Goal: Transaction & Acquisition: Purchase product/service

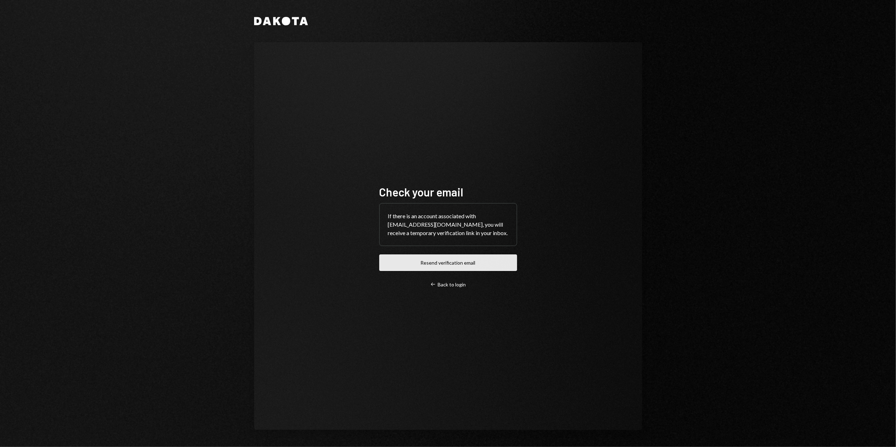
click at [452, 266] on button "Resend verification email" at bounding box center [448, 263] width 138 height 17
click at [185, 189] on div "Dakota Check your email If there is an account associated with [EMAIL_ADDRESS][…" at bounding box center [448, 223] width 896 height 447
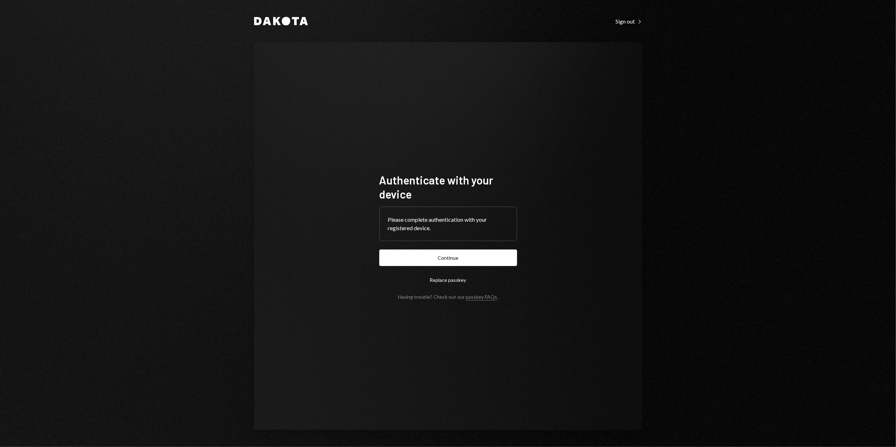
click at [445, 261] on button "Continue" at bounding box center [448, 258] width 138 height 17
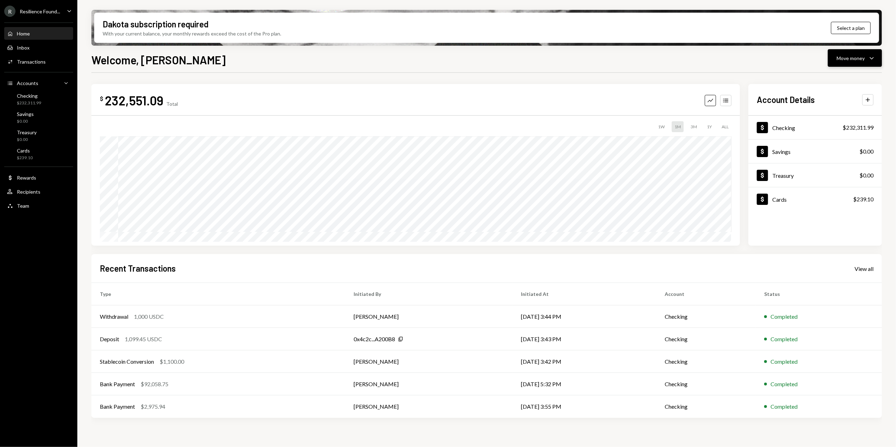
click at [854, 56] on div "Move money" at bounding box center [851, 58] width 28 height 7
click at [850, 79] on div "Send" at bounding box center [849, 79] width 51 height 7
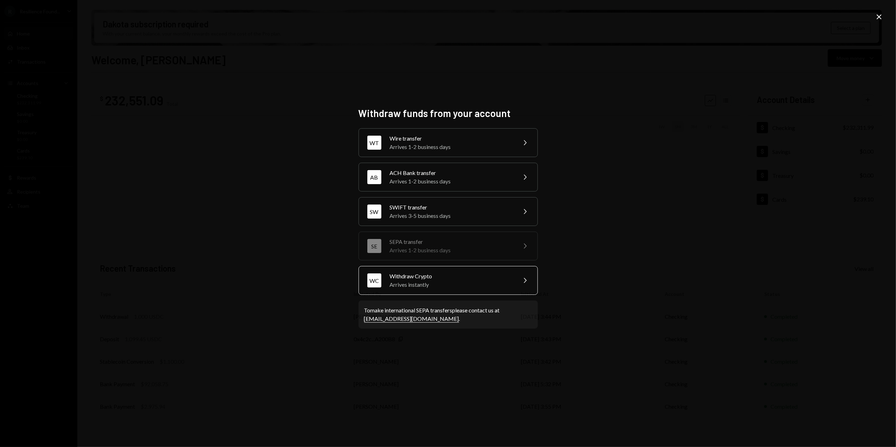
click at [434, 289] on div "Arrives instantly" at bounding box center [451, 285] width 122 height 8
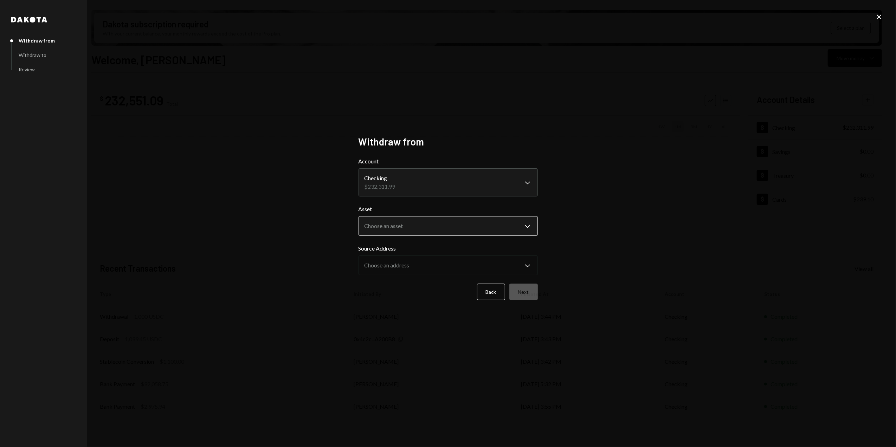
click at [425, 224] on body "R Resilience Found... Caret Down Home Home Inbox Inbox Activities Transactions …" at bounding box center [448, 223] width 896 height 447
select select "****"
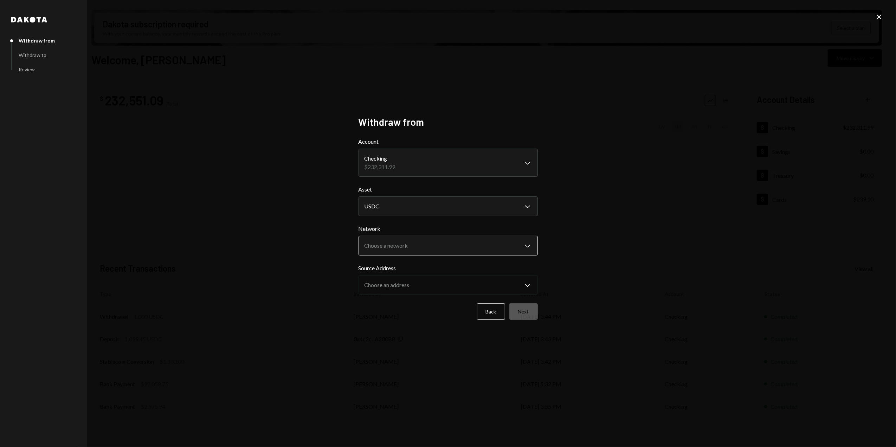
click at [391, 248] on body "R Resilience Found... Caret Down Home Home Inbox Inbox Activities Transactions …" at bounding box center [448, 223] width 896 height 447
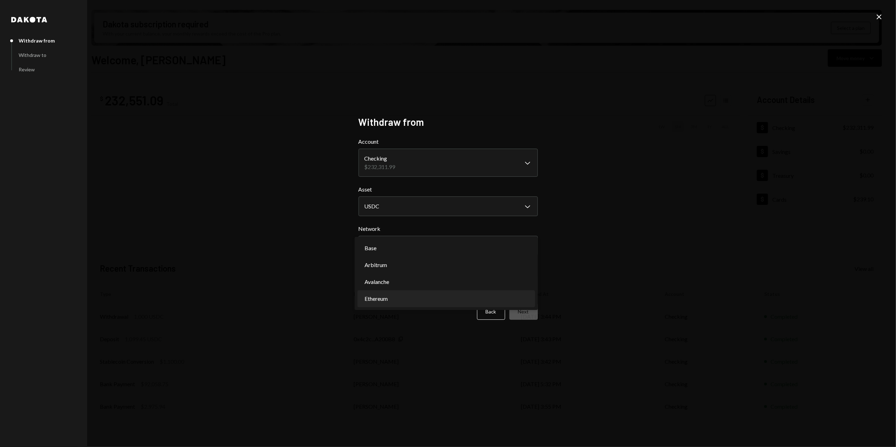
select select "**********"
click at [390, 283] on body "R Resilience Found... Caret Down Home Home Inbox Inbox Activities Transactions …" at bounding box center [448, 223] width 896 height 447
click at [411, 287] on body "R Resilience Found... Caret Down Home Home Inbox Inbox Activities Transactions …" at bounding box center [448, 223] width 896 height 447
click at [881, 15] on icon at bounding box center [879, 16] width 5 height 5
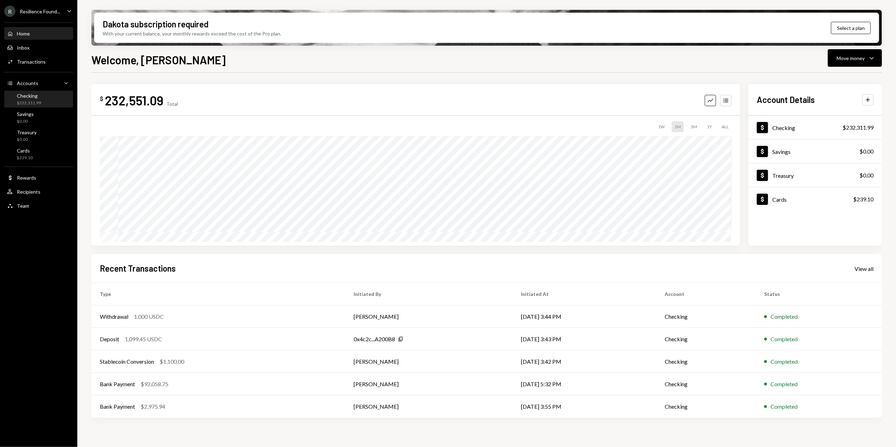
click at [34, 101] on div "$232,311.99" at bounding box center [29, 103] width 24 height 6
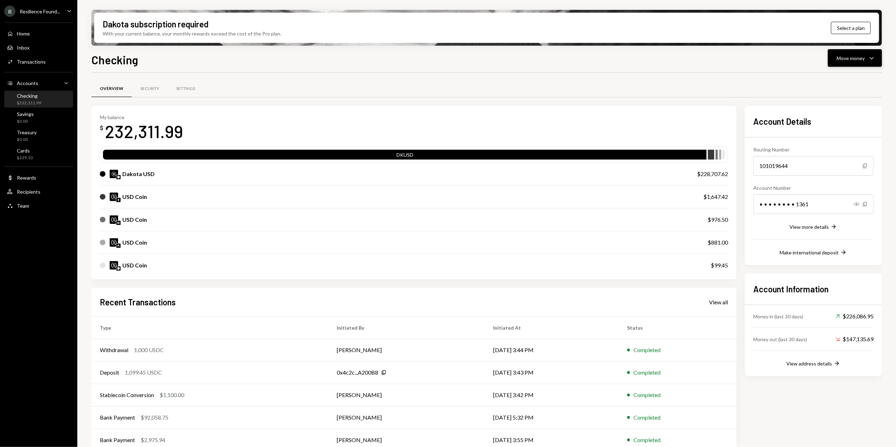
click at [844, 59] on div "Move money" at bounding box center [851, 58] width 28 height 7
click at [832, 131] on div "Swap stablecoins" at bounding box center [849, 132] width 51 height 7
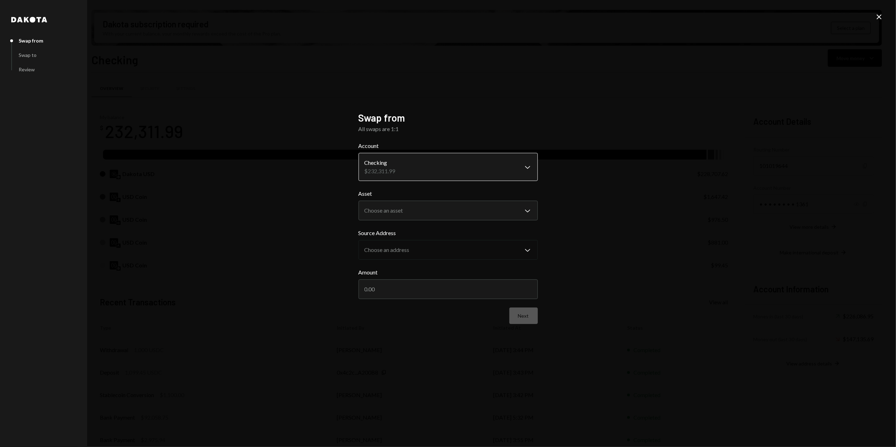
click at [392, 166] on body "R Resilience Found... Caret Down Home Home Inbox Inbox Activities Transactions …" at bounding box center [448, 223] width 896 height 447
click at [404, 214] on body "R Resilience Found... Caret Down Home Home Inbox Inbox Activities Transactions …" at bounding box center [448, 223] width 896 height 447
select select "*****"
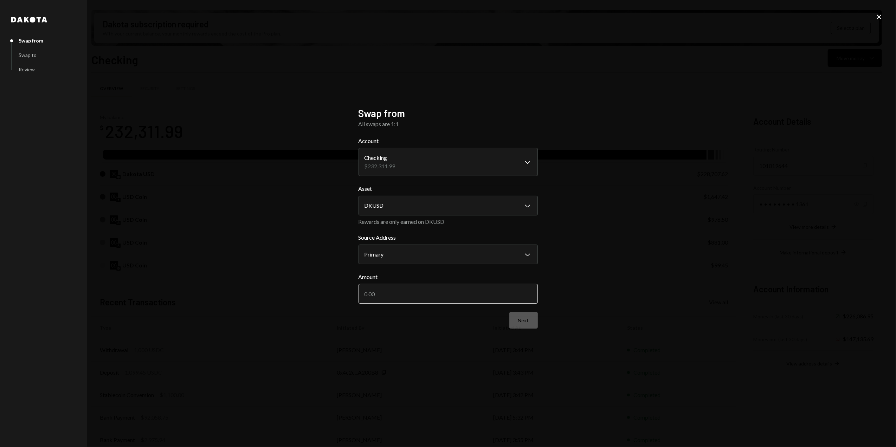
click at [381, 295] on input "Amount" at bounding box center [448, 294] width 179 height 20
type input "20000"
click at [396, 256] on body "R Resilience Found... Caret Down Home Home Inbox Inbox Activities Transactions …" at bounding box center [448, 223] width 896 height 447
click at [524, 322] on button "Next" at bounding box center [524, 320] width 28 height 17
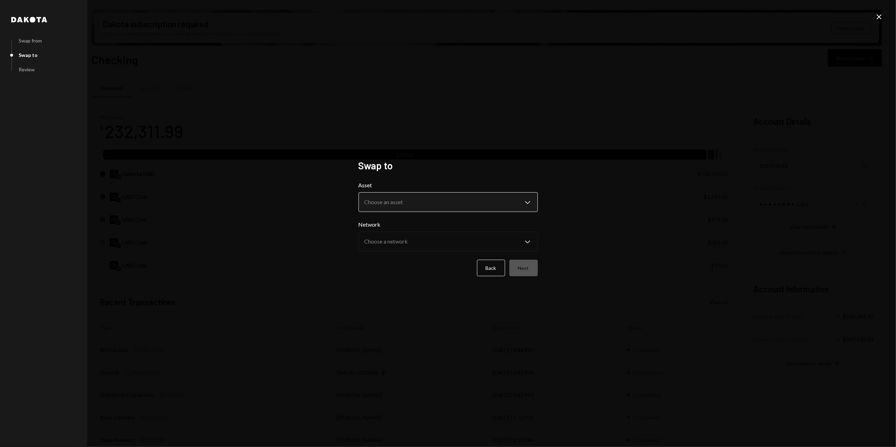
click at [425, 203] on body "R Resilience Found... Caret Down Home Home Inbox Inbox Activities Transactions …" at bounding box center [448, 223] width 896 height 447
select select "****"
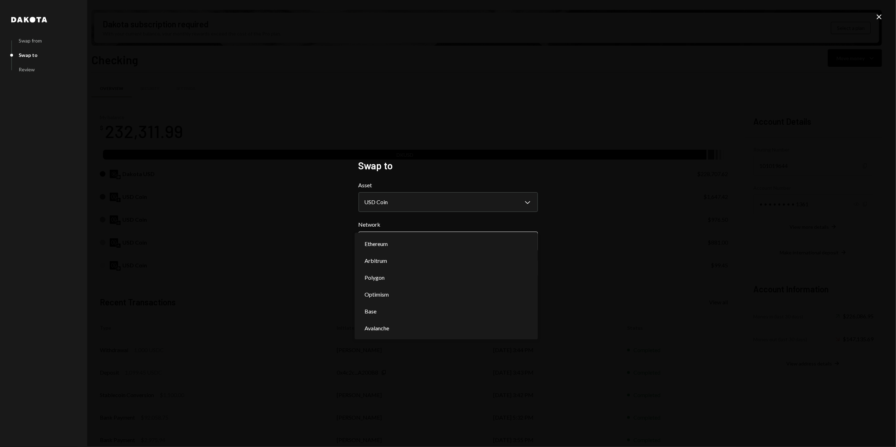
click at [376, 237] on body "R Resilience Found... Caret Down Home Home Inbox Inbox Activities Transactions …" at bounding box center [448, 223] width 896 height 447
select select "**********"
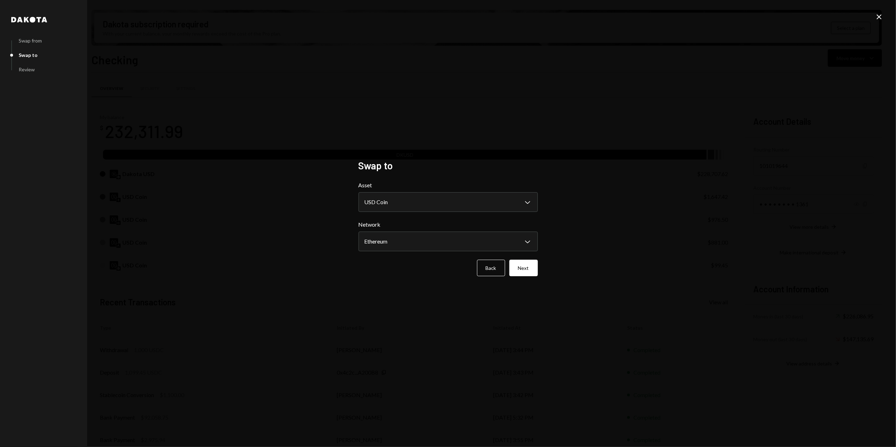
click at [317, 247] on div "**********" at bounding box center [448, 223] width 896 height 447
click at [526, 272] on button "Next" at bounding box center [524, 268] width 28 height 17
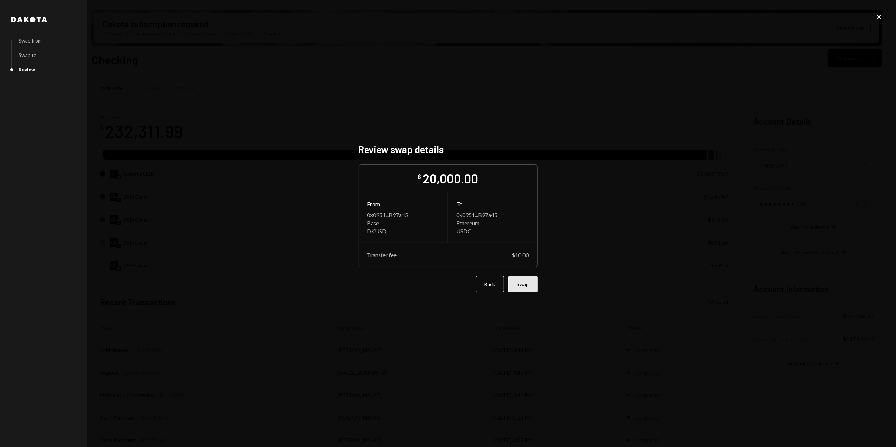
click at [531, 291] on button "Swap" at bounding box center [524, 284] width 30 height 17
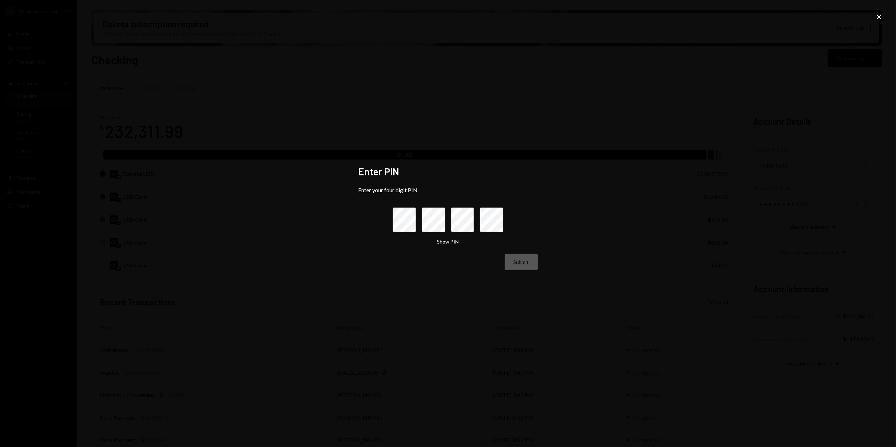
click at [879, 17] on icon at bounding box center [879, 16] width 5 height 5
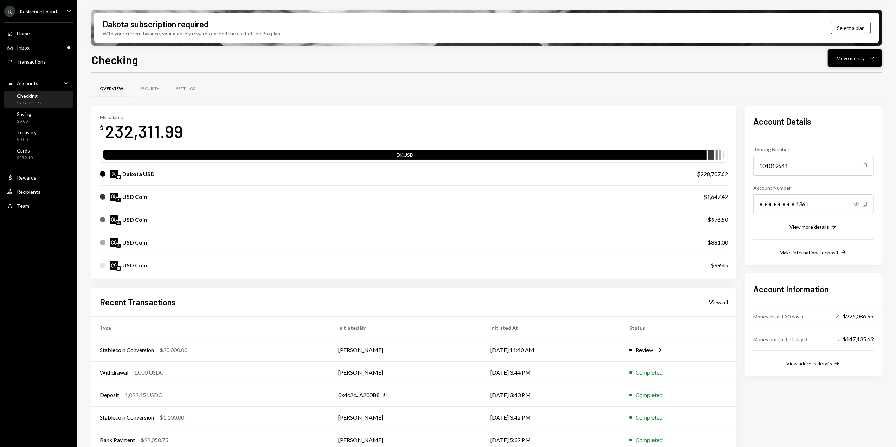
click at [845, 58] on div "Move money" at bounding box center [851, 58] width 28 height 7
click at [822, 132] on div "Swap Swap stablecoins" at bounding box center [844, 132] width 62 height 7
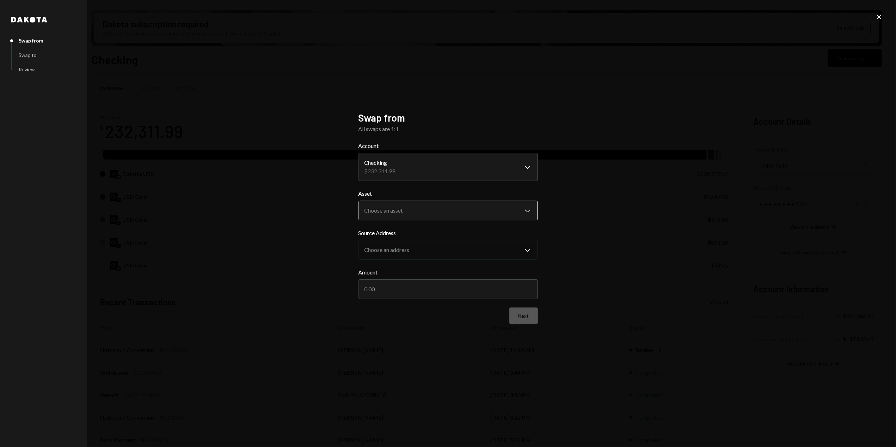
click at [396, 207] on body "R Resilience Found... Caret Down Home Home Inbox Inbox Activities Transactions …" at bounding box center [448, 223] width 896 height 447
select select "*****"
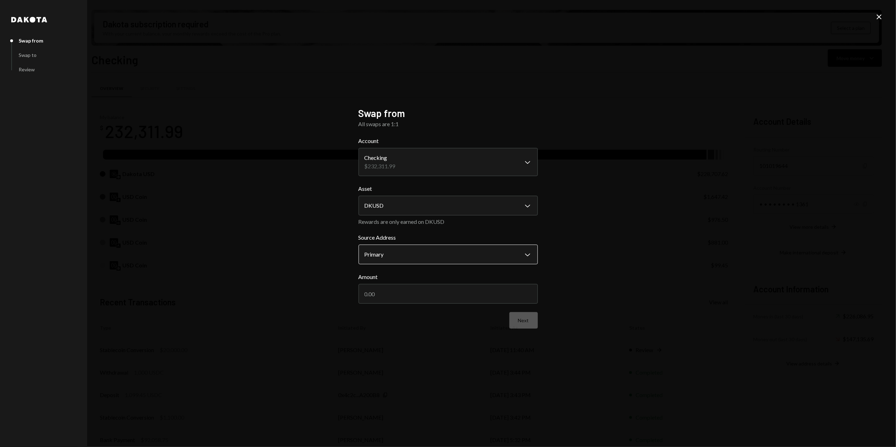
click at [388, 251] on body "R Resilience Found... Caret Down Home Home Inbox Inbox Activities Transactions …" at bounding box center [448, 223] width 896 height 447
click at [382, 296] on input "Amount" at bounding box center [448, 294] width 179 height 20
type input "20000"
click at [520, 321] on button "Next" at bounding box center [524, 320] width 28 height 17
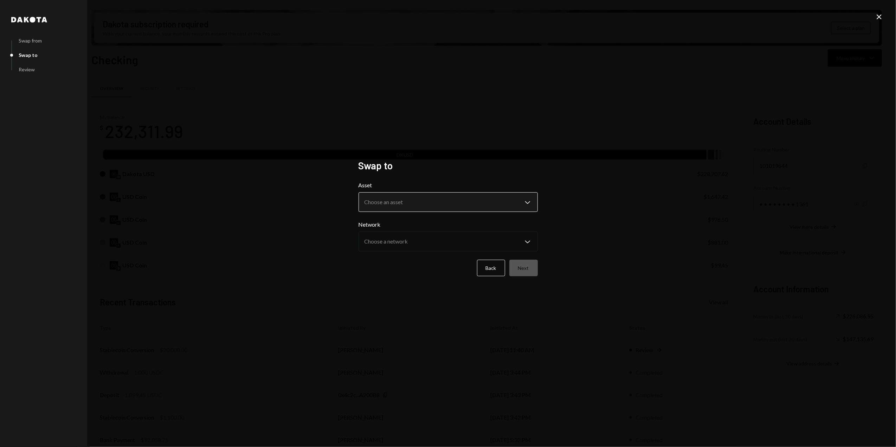
click at [407, 206] on body "R Resilience Found... Caret Down Home Home Inbox Inbox Activities Transactions …" at bounding box center [448, 223] width 896 height 447
select select "****"
click at [385, 246] on body "R Resilience Found... Caret Down Home Home Inbox Inbox Activities Transactions …" at bounding box center [448, 223] width 896 height 447
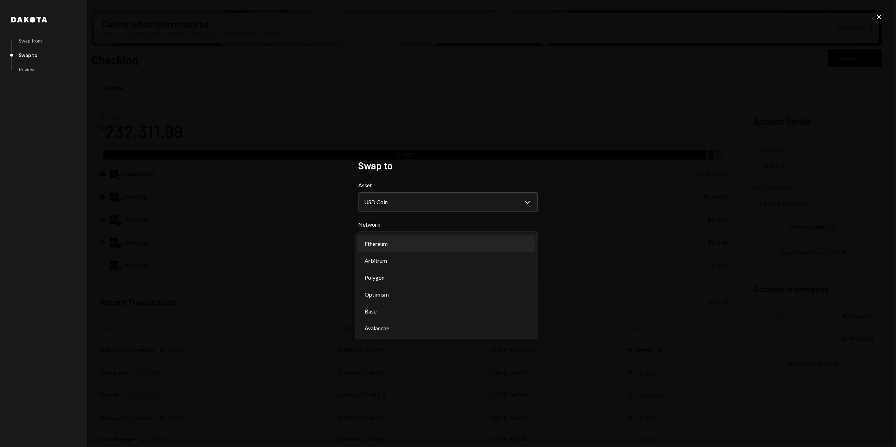
select select "**********"
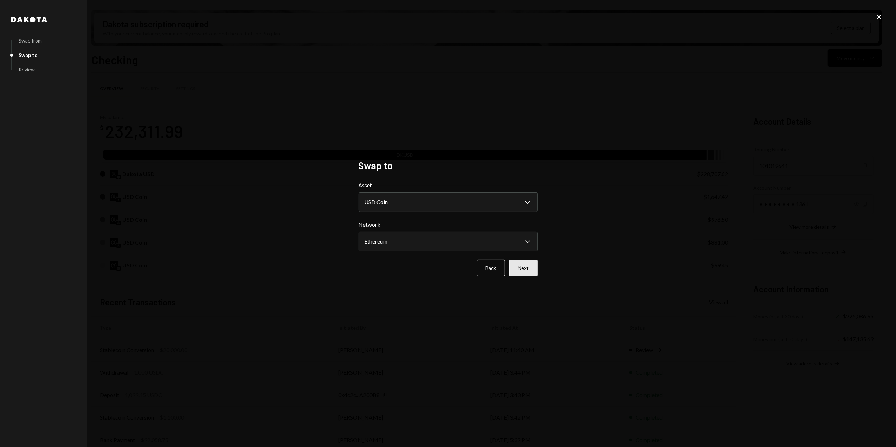
click at [525, 269] on button "Next" at bounding box center [524, 268] width 28 height 17
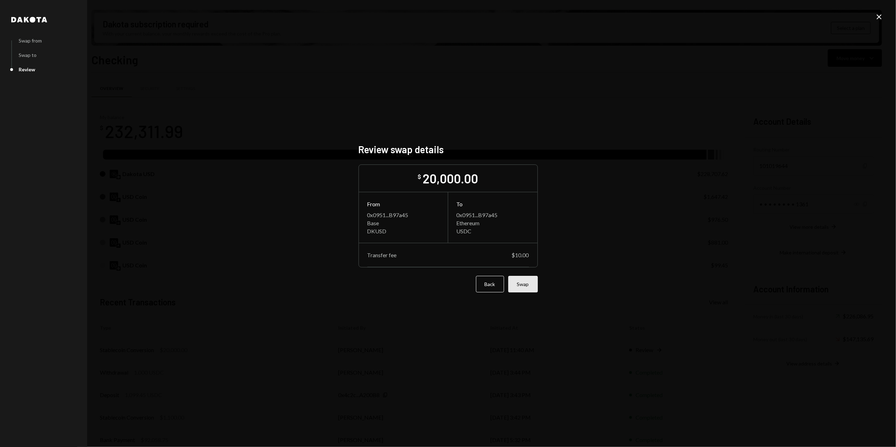
click at [526, 289] on button "Swap" at bounding box center [524, 284] width 30 height 17
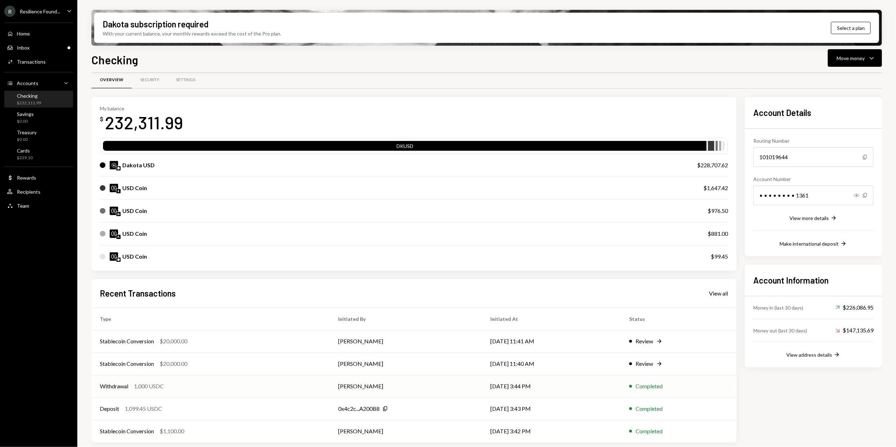
scroll to position [10, 0]
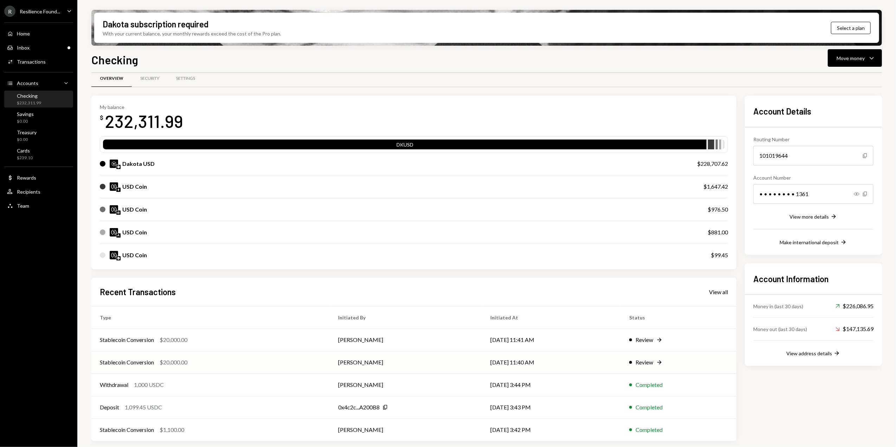
click at [663, 363] on icon "Right Arrow" at bounding box center [659, 362] width 7 height 7
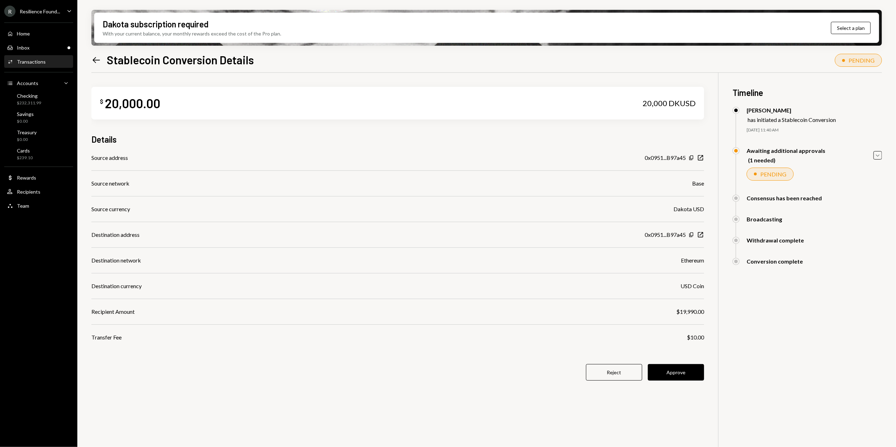
click at [96, 61] on icon "Left Arrow" at bounding box center [96, 60] width 10 height 10
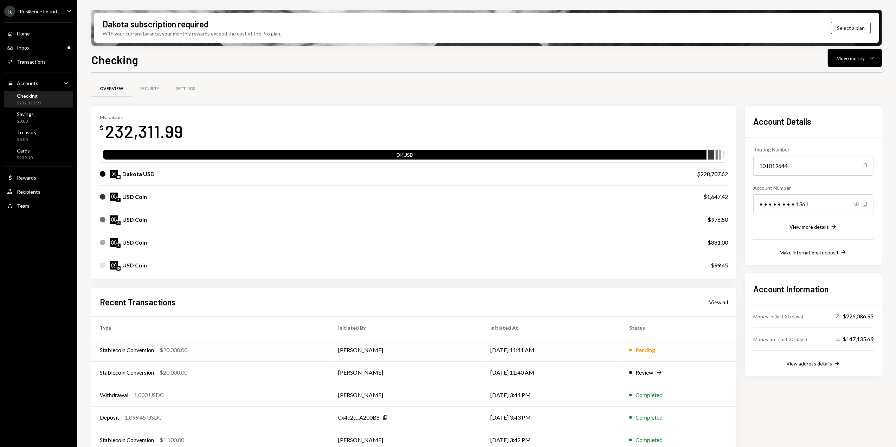
click at [667, 351] on div "Pending" at bounding box center [679, 350] width 99 height 8
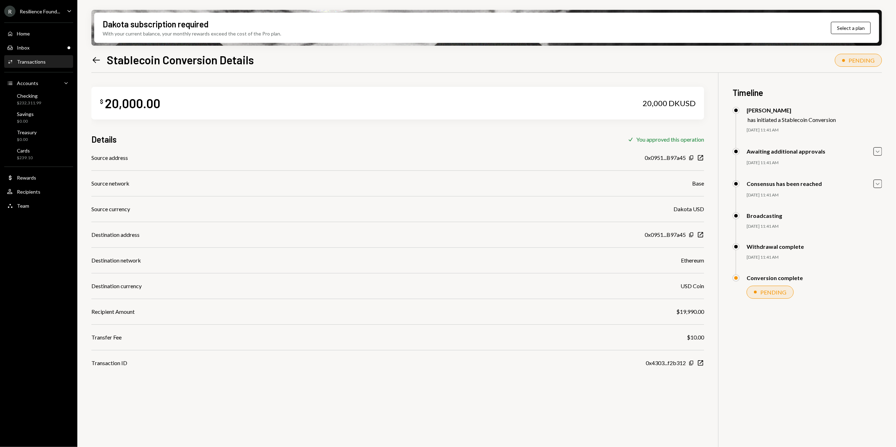
click at [95, 59] on icon "Left Arrow" at bounding box center [96, 60] width 10 height 10
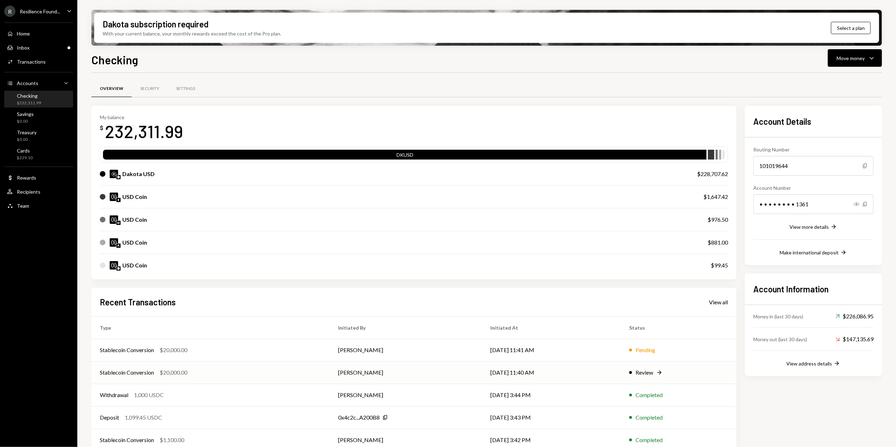
click at [600, 370] on td "[DATE] 11:40 AM" at bounding box center [551, 373] width 139 height 23
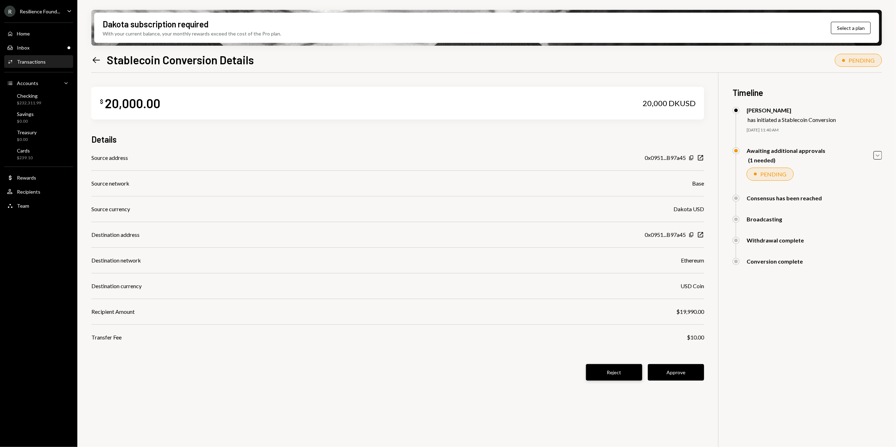
click at [606, 374] on button "Reject" at bounding box center [614, 372] width 56 height 17
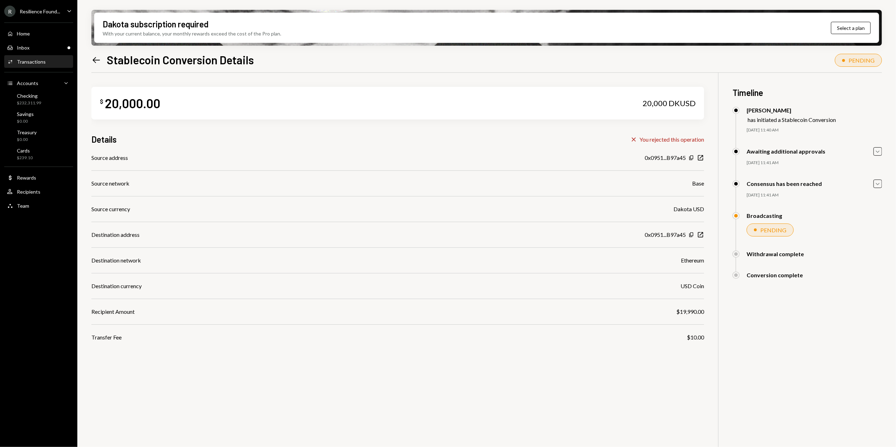
click at [93, 58] on icon "Left Arrow" at bounding box center [96, 60] width 10 height 10
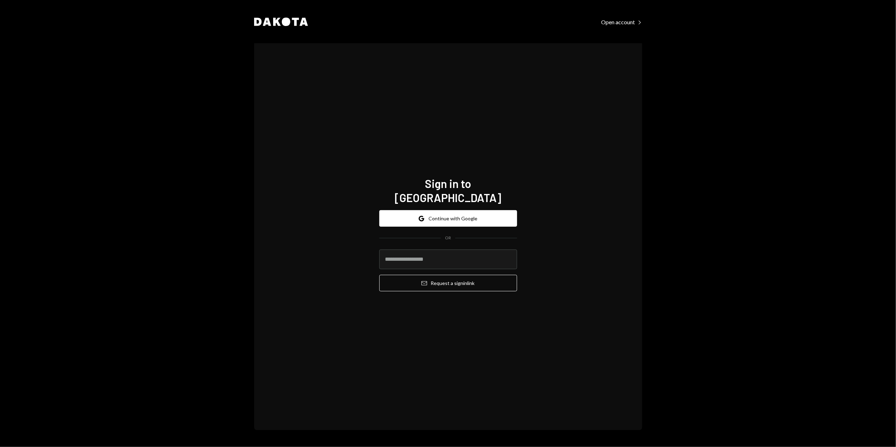
type input "**********"
